Goal: Download file/media

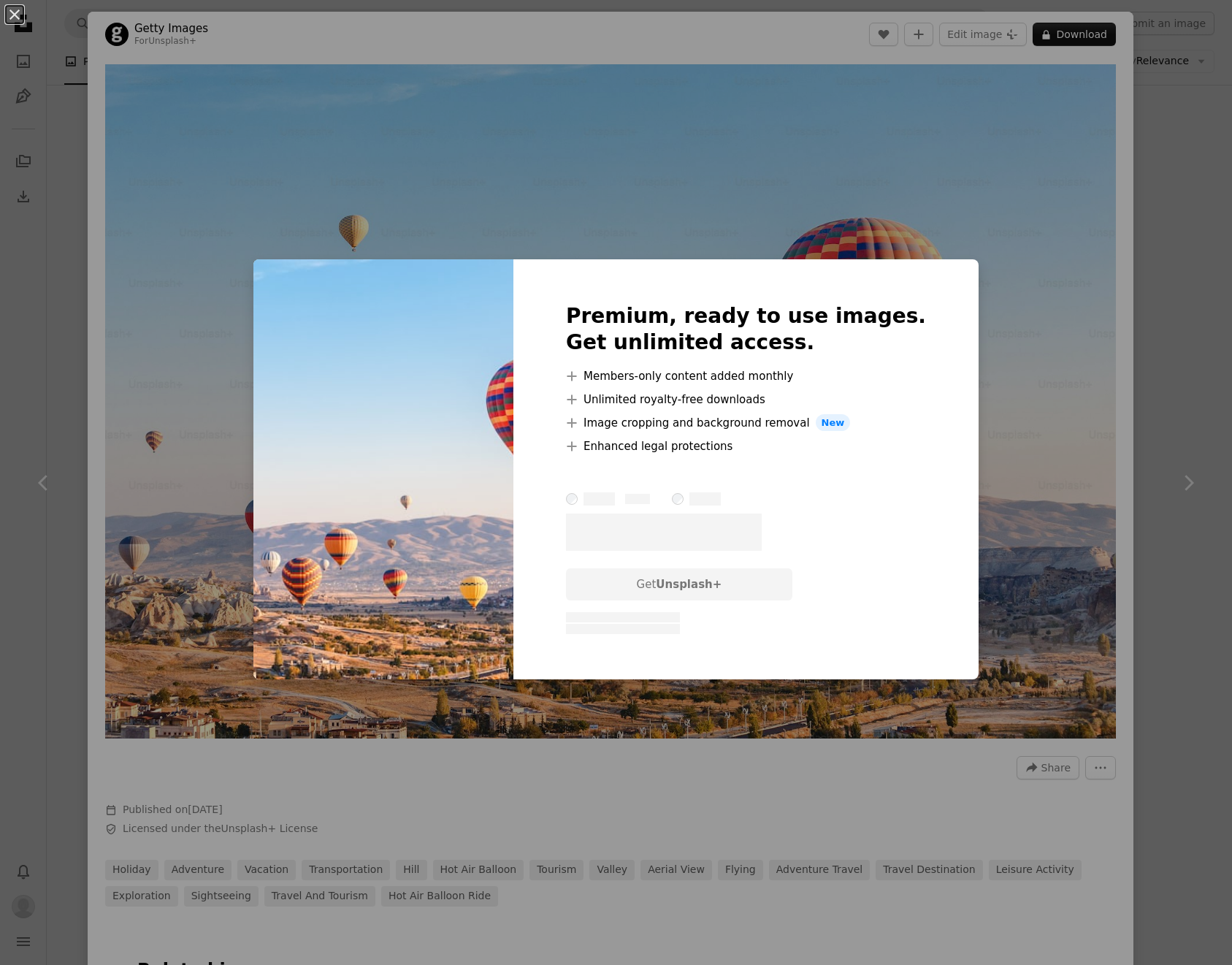
scroll to position [2103, 0]
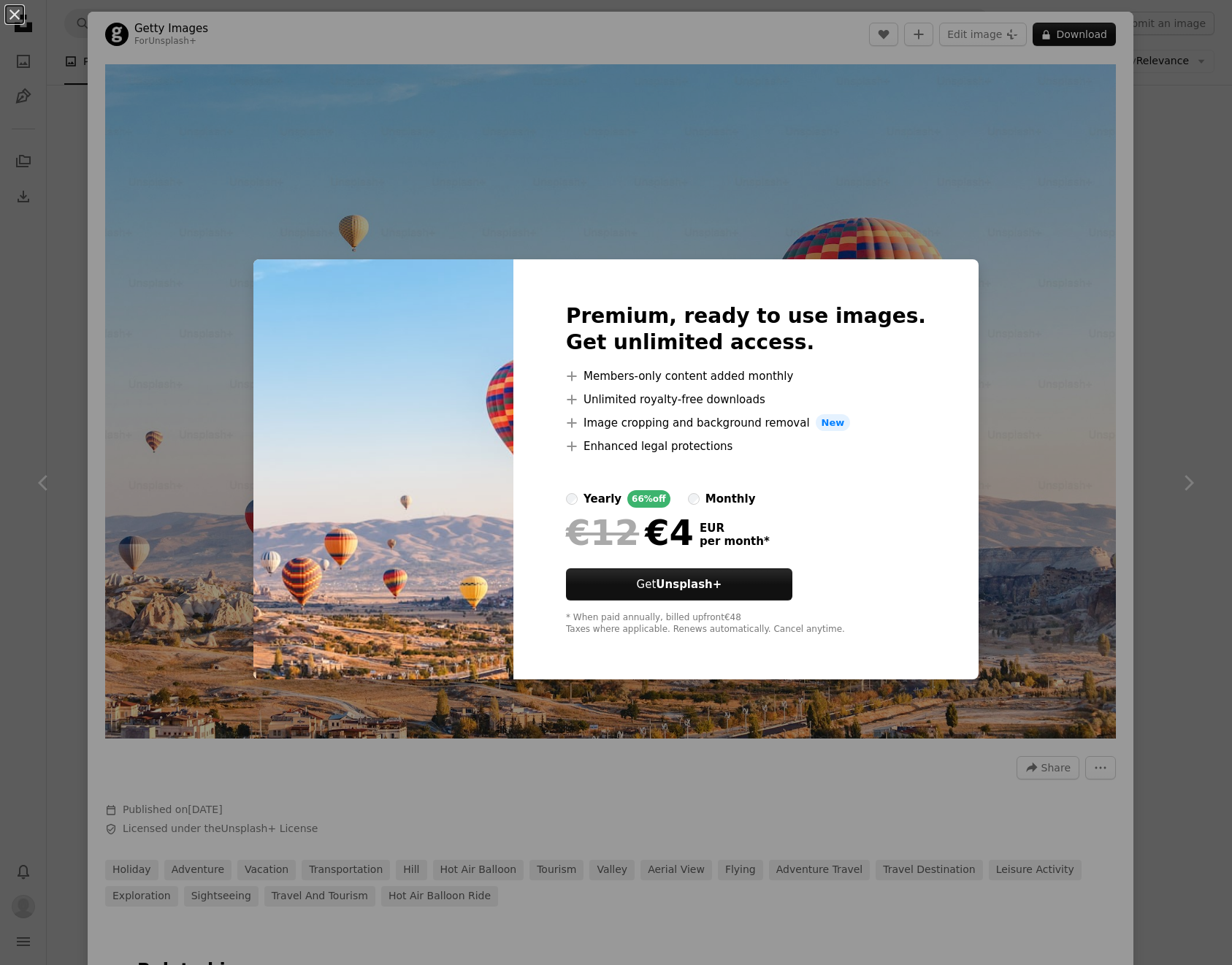
click at [732, 498] on div "monthly" at bounding box center [731, 498] width 51 height 17
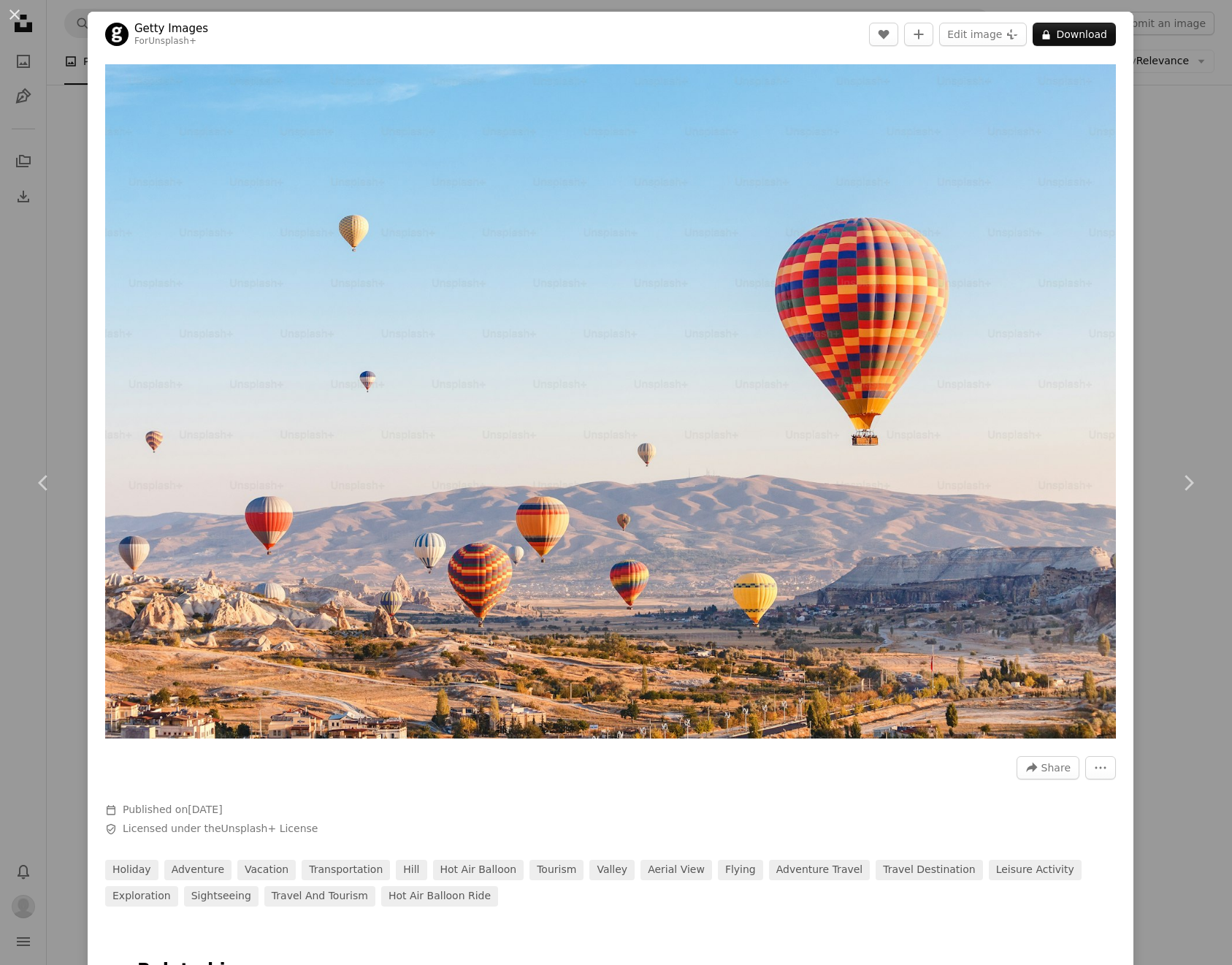
click at [1190, 340] on div "An X shape Chevron left Chevron right Getty Images For Unsplash+ A heart A plus…" at bounding box center [616, 482] width 1232 height 965
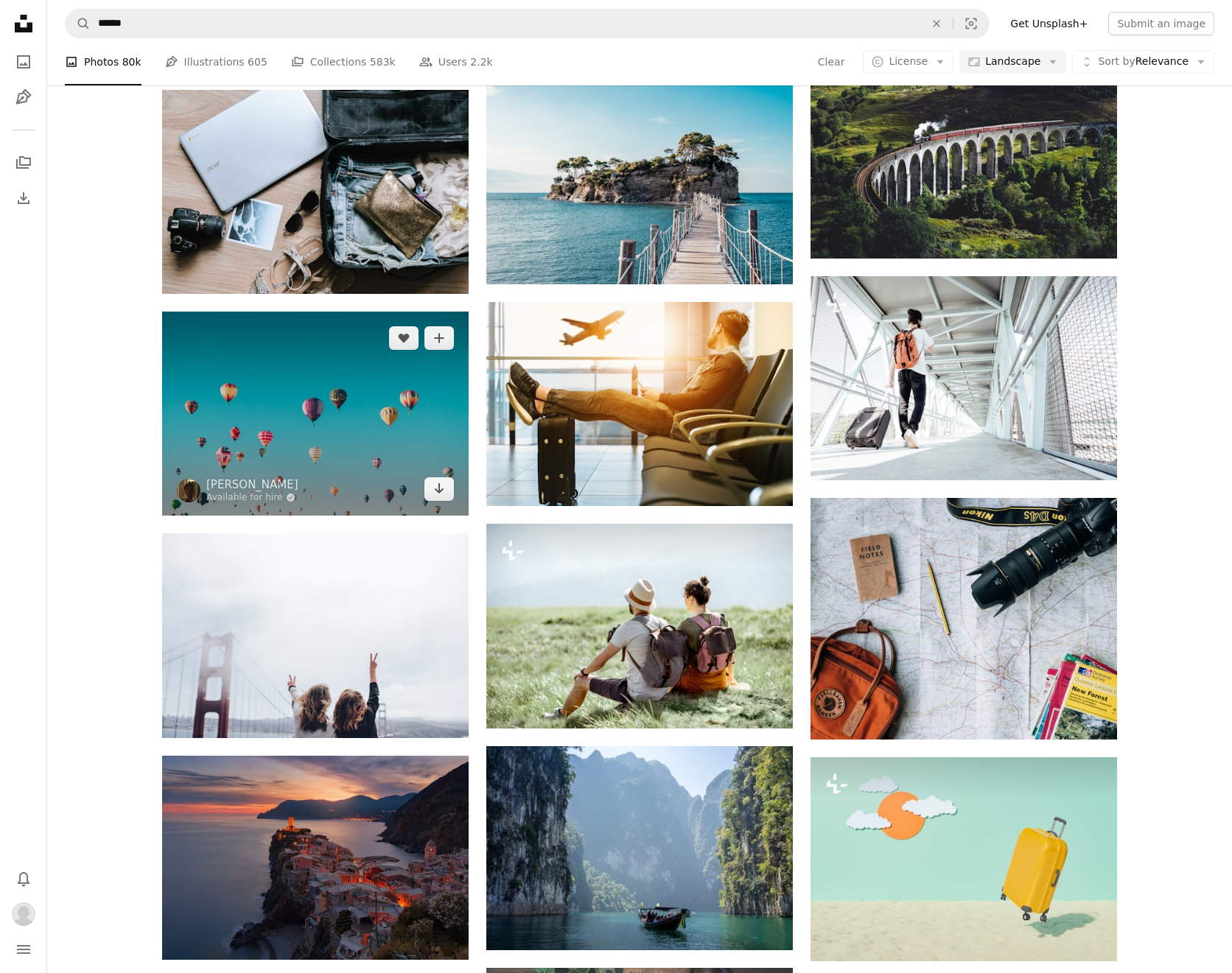
click at [374, 378] on img at bounding box center [315, 413] width 307 height 203
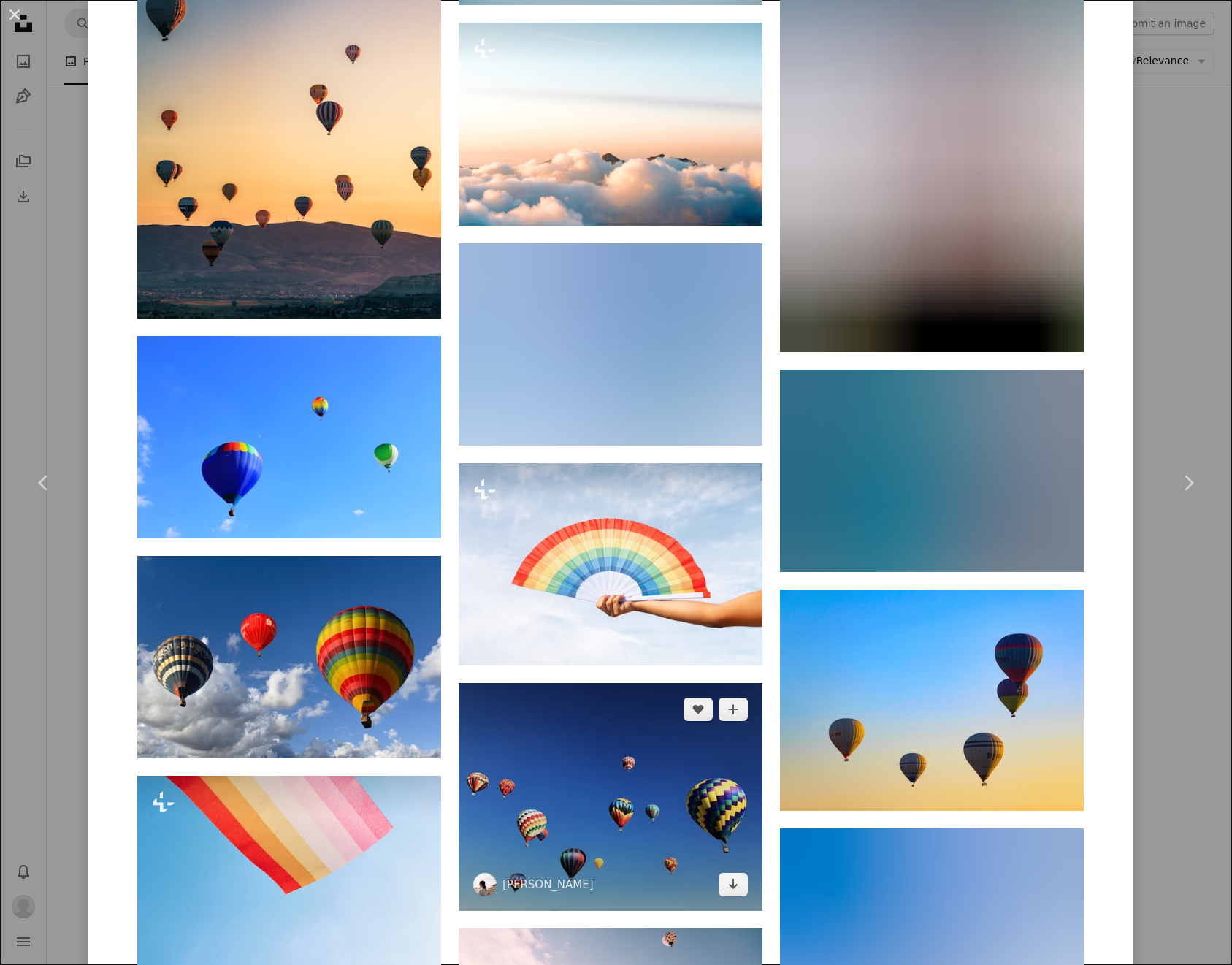
scroll to position [2629, 0]
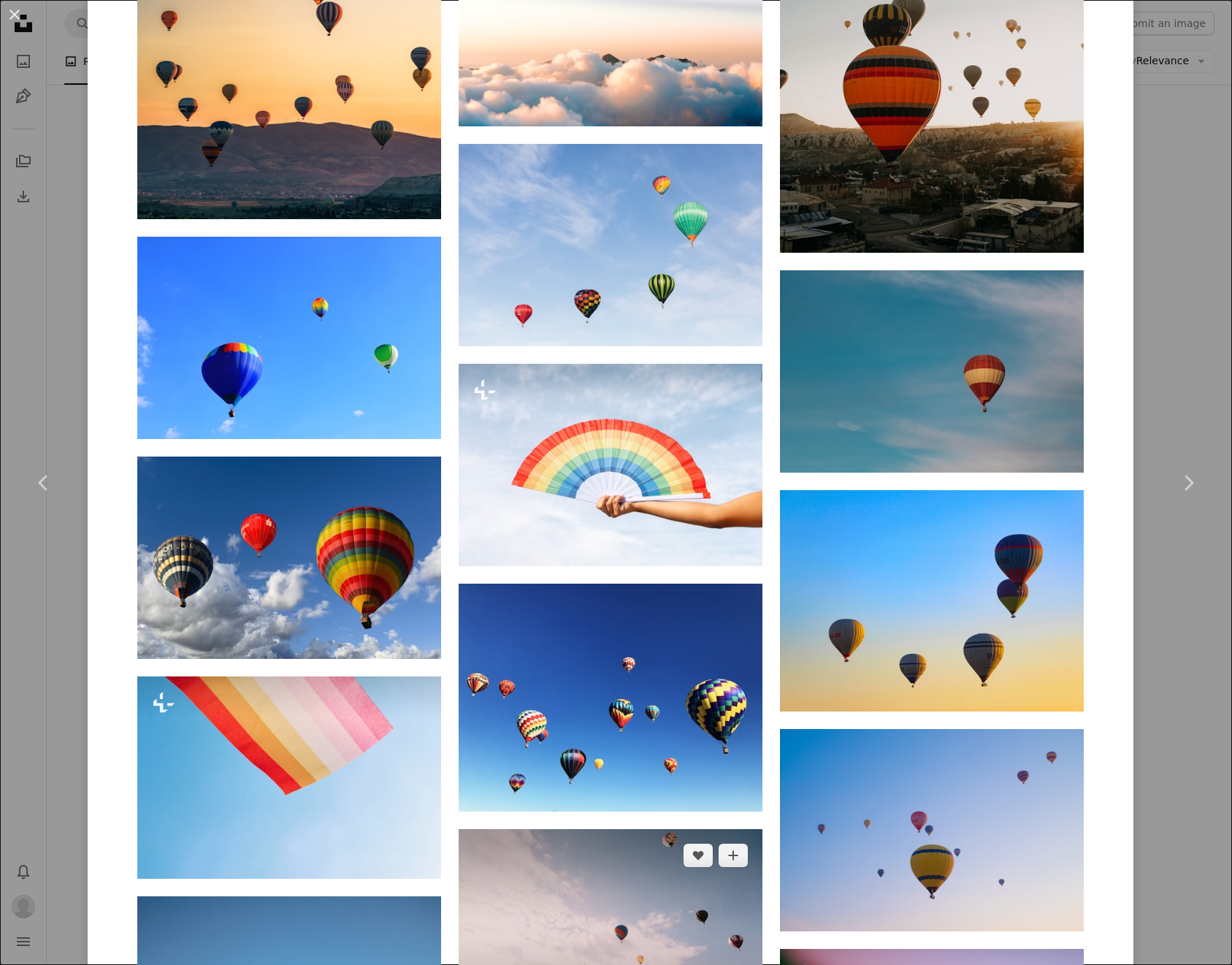
click at [656, 829] on img at bounding box center [610, 930] width 304 height 202
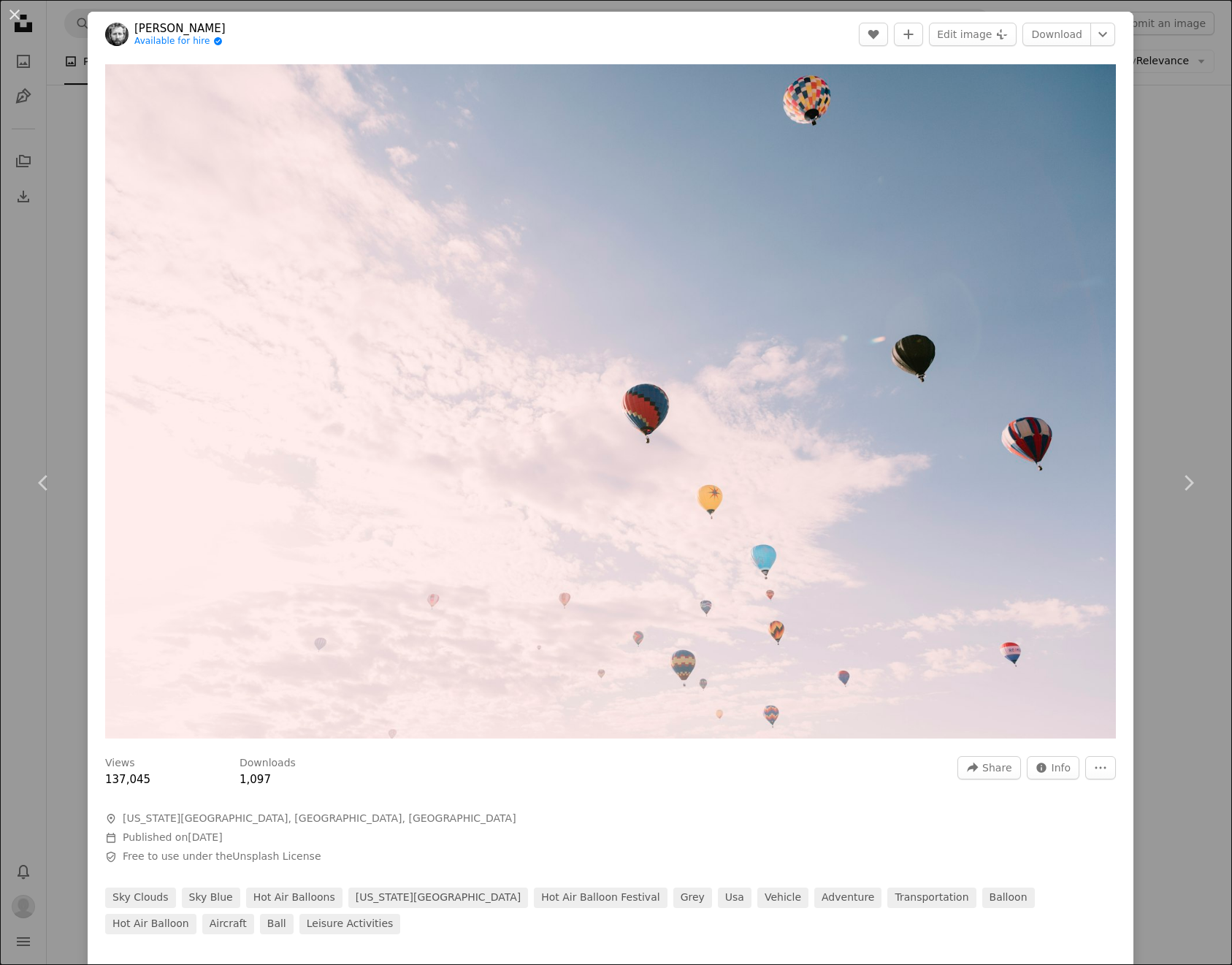
click at [1177, 247] on div "An X shape Chevron left Chevron right [PERSON_NAME] Available for hire A checkm…" at bounding box center [616, 482] width 1232 height 965
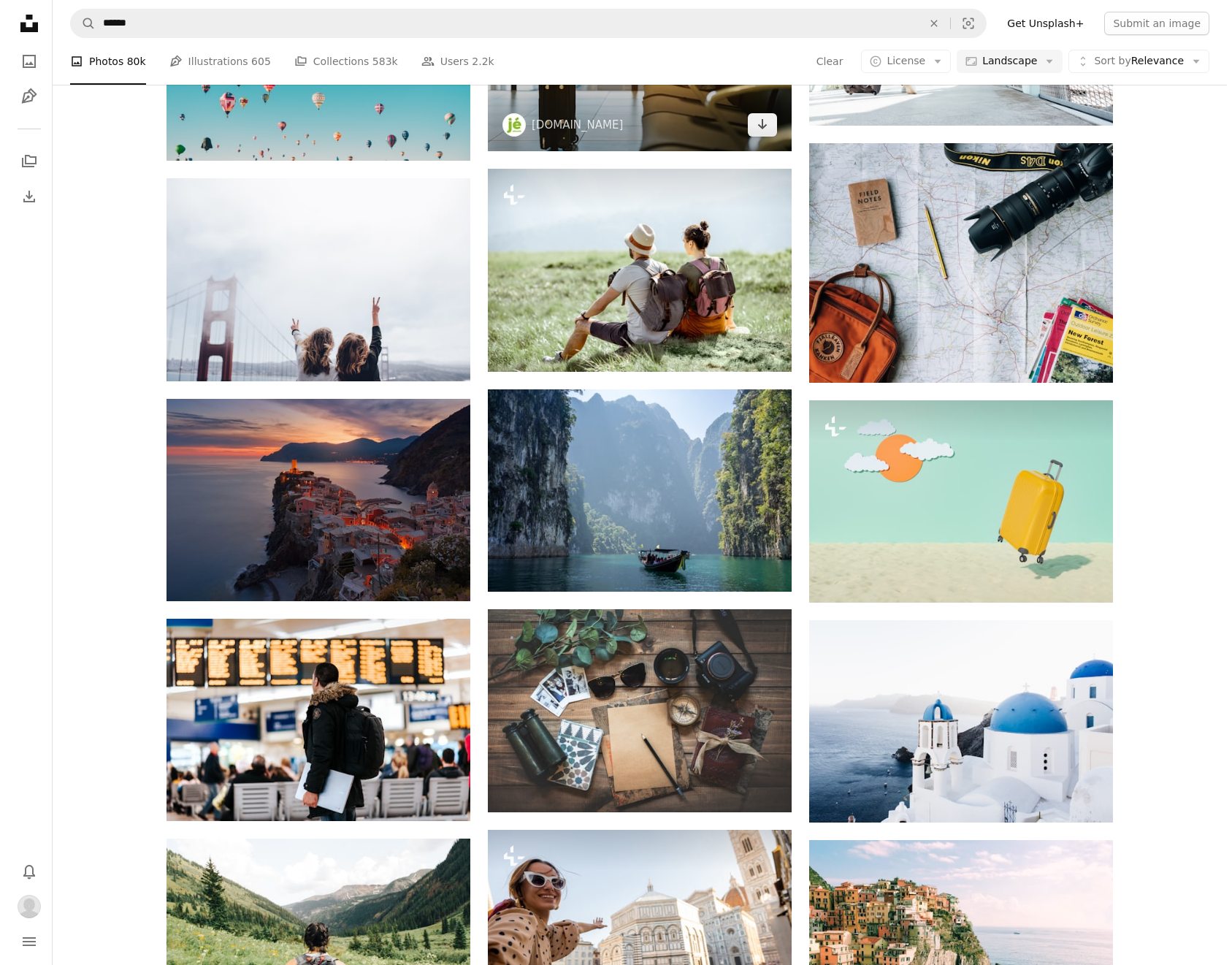
scroll to position [2103, 0]
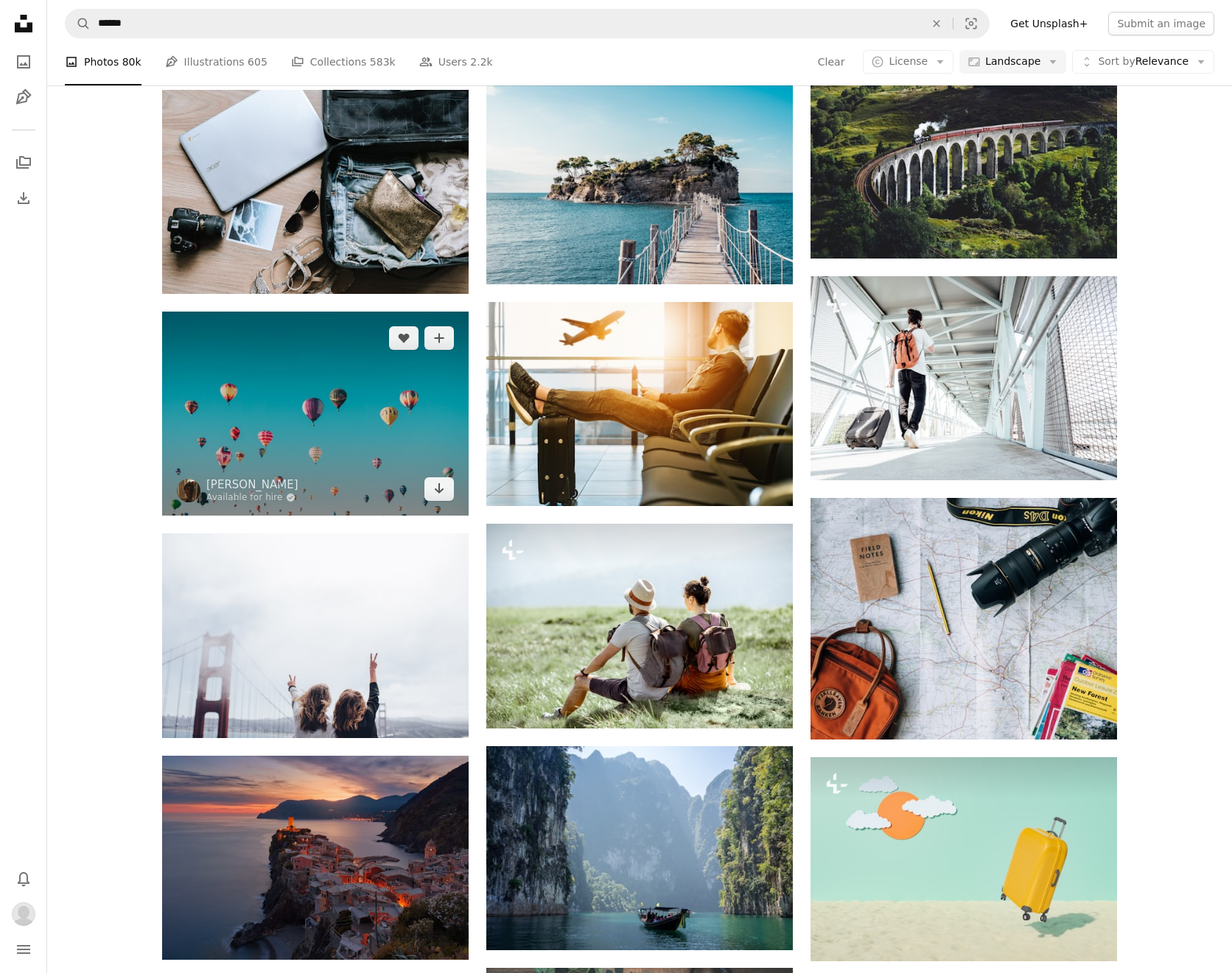
click at [420, 391] on img at bounding box center [315, 413] width 307 height 203
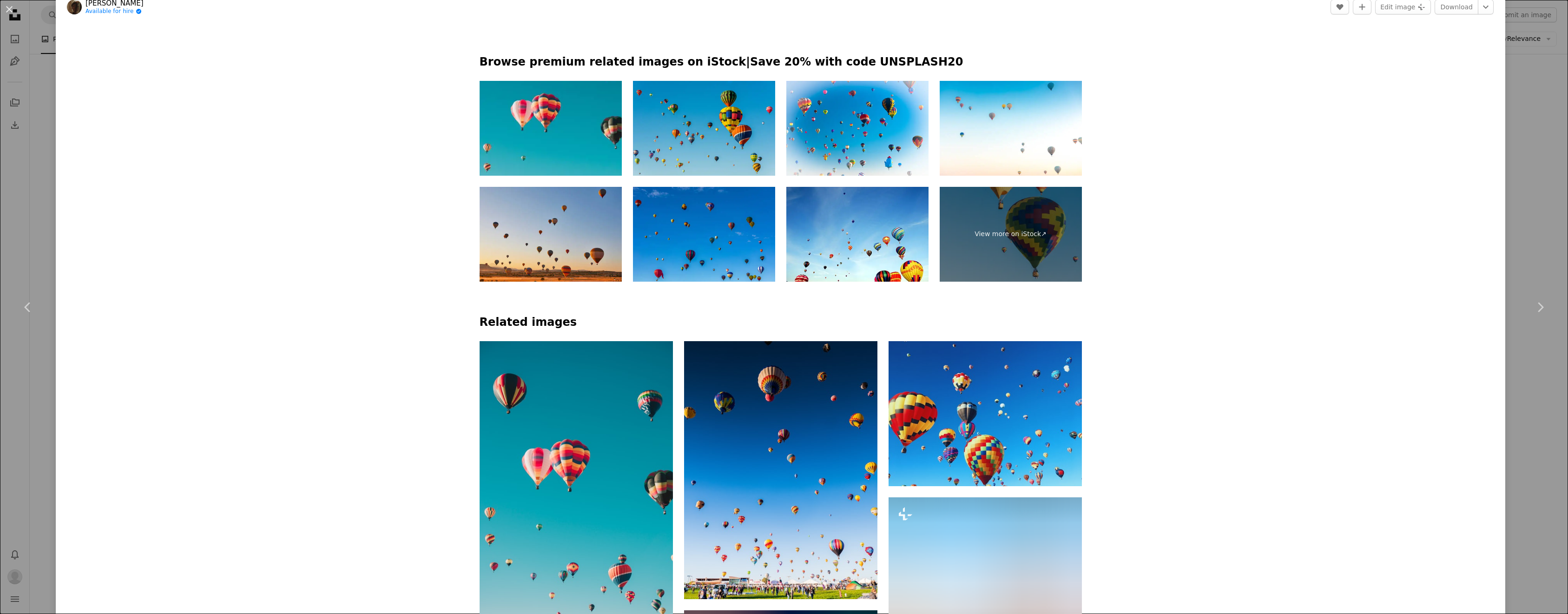
scroll to position [781, 0]
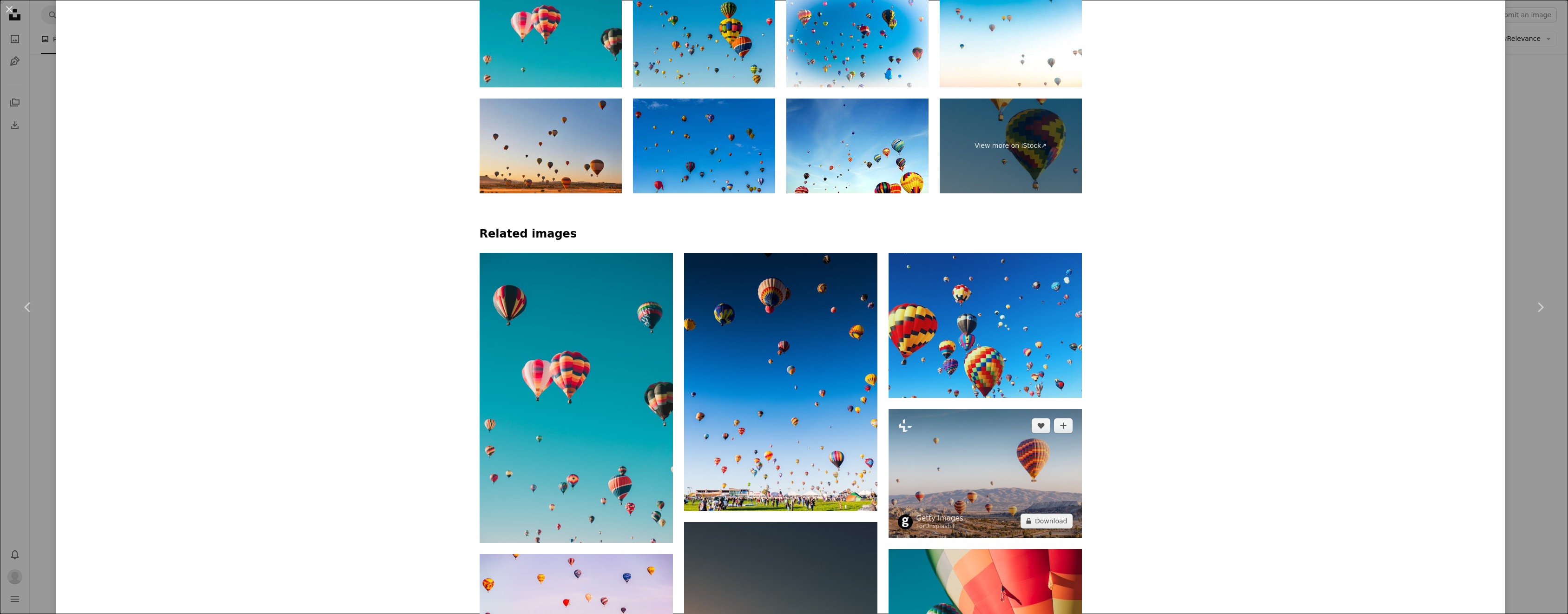
click at [783, 409] on img at bounding box center [985, 473] width 194 height 128
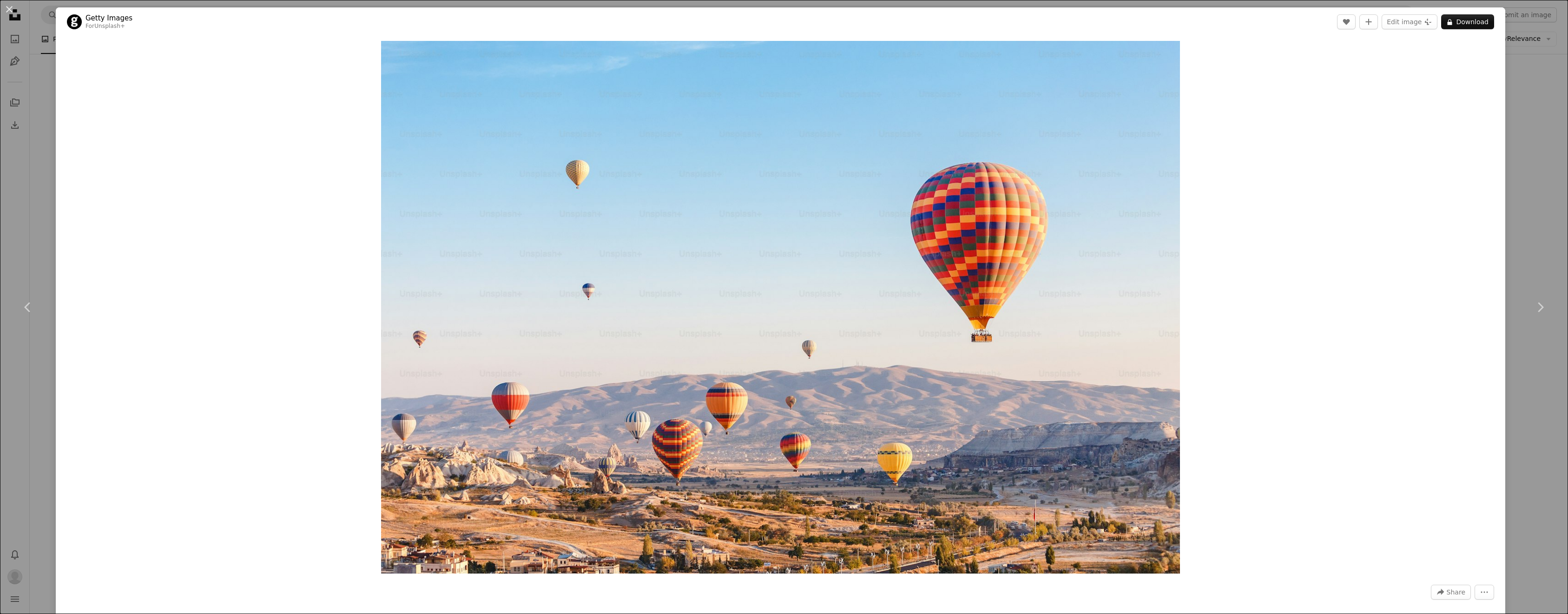
click at [783, 4] on div "An X shape Chevron left Chevron right Getty Images For Unsplash+ A heart A plus…" at bounding box center [784, 307] width 1568 height 614
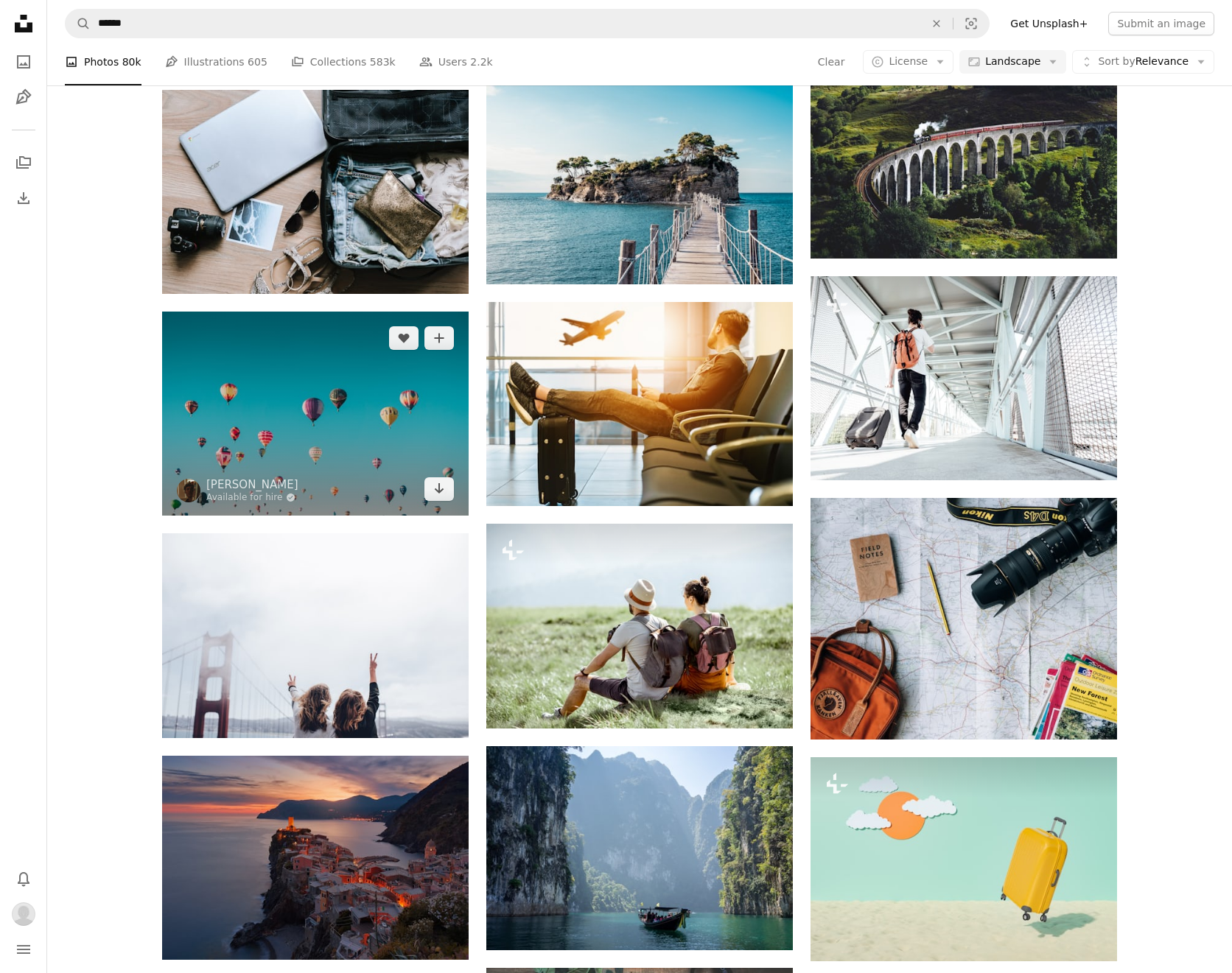
click at [400, 412] on img at bounding box center [315, 413] width 307 height 203
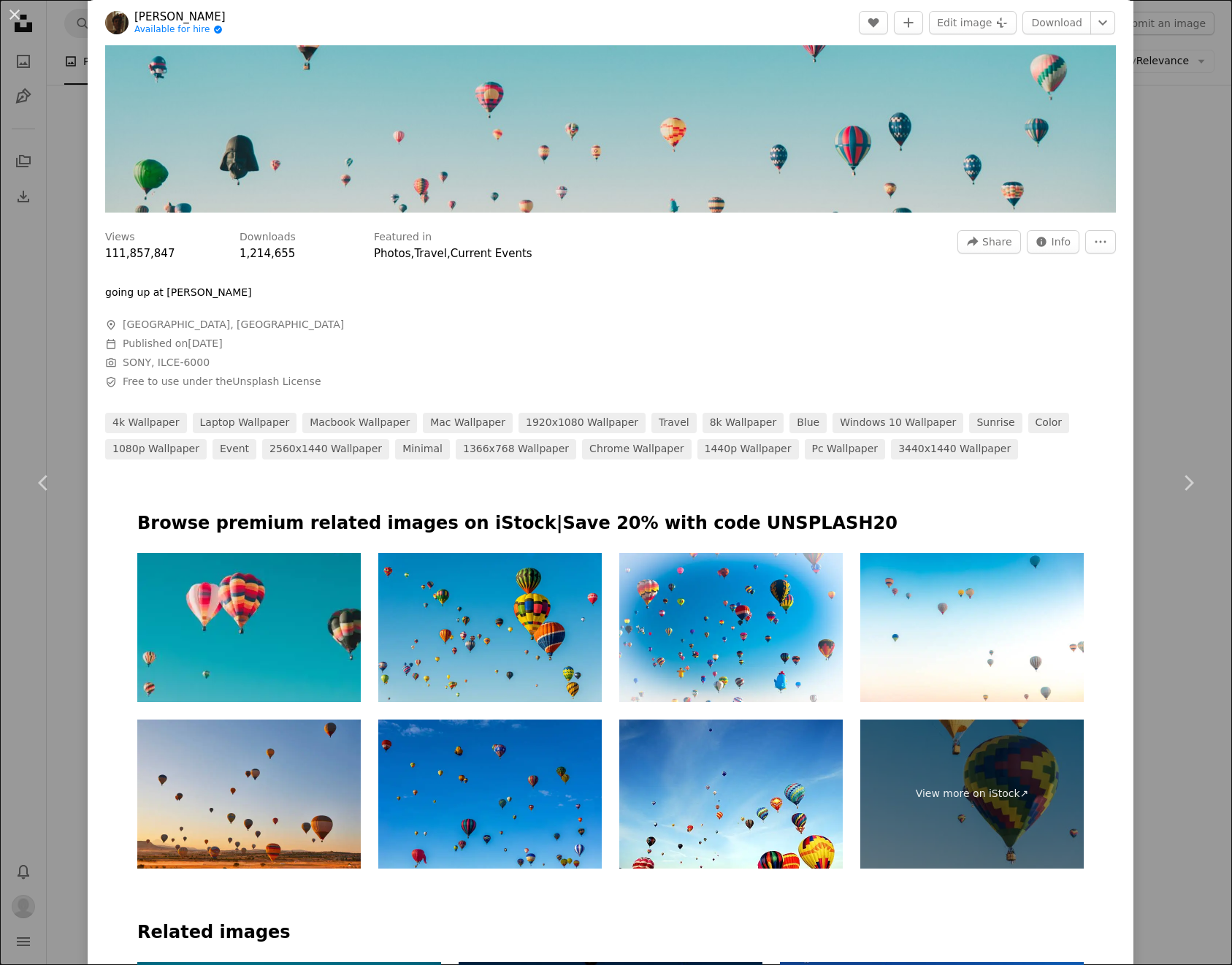
scroll to position [1051, 0]
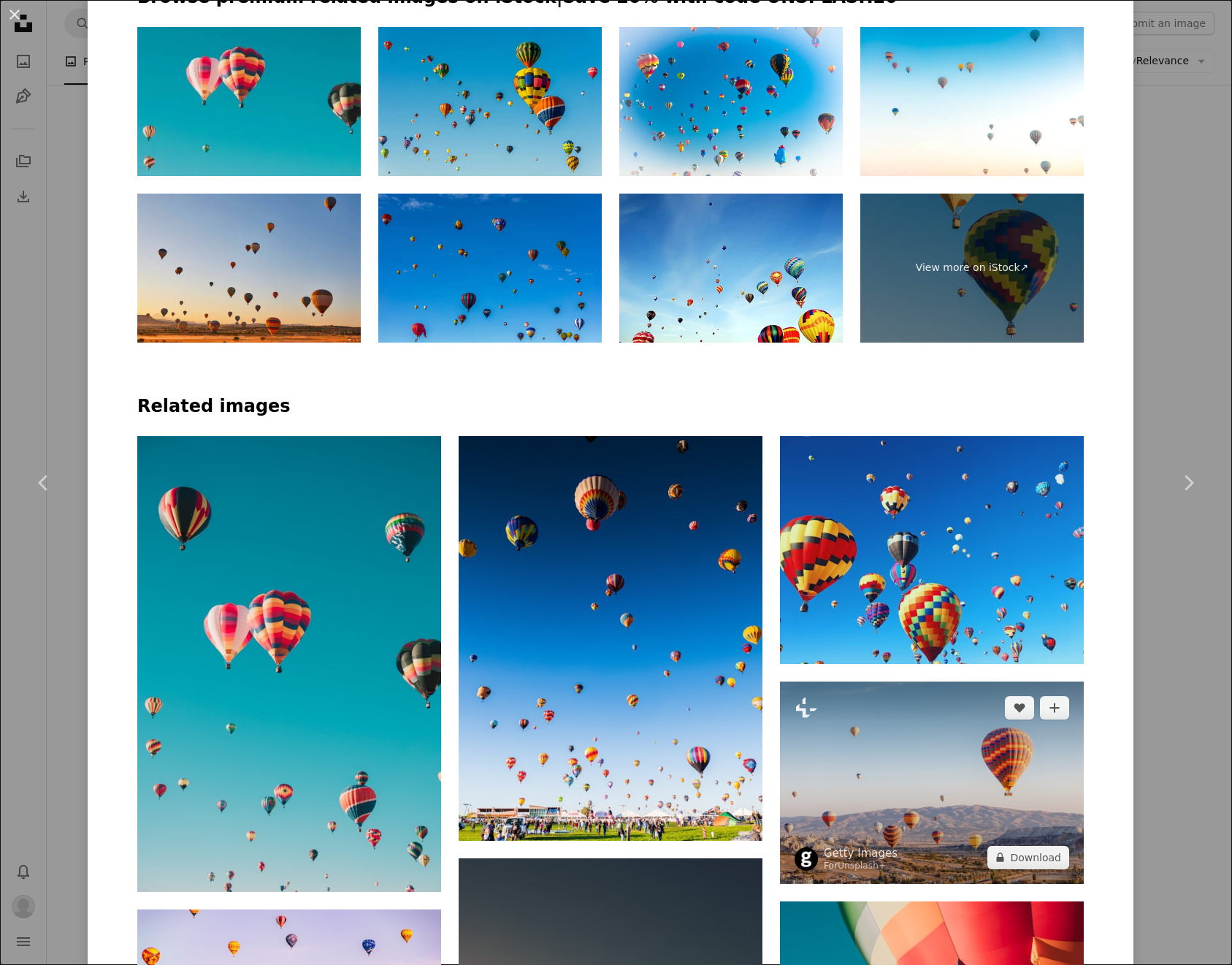
click at [904, 681] on img at bounding box center [932, 781] width 304 height 202
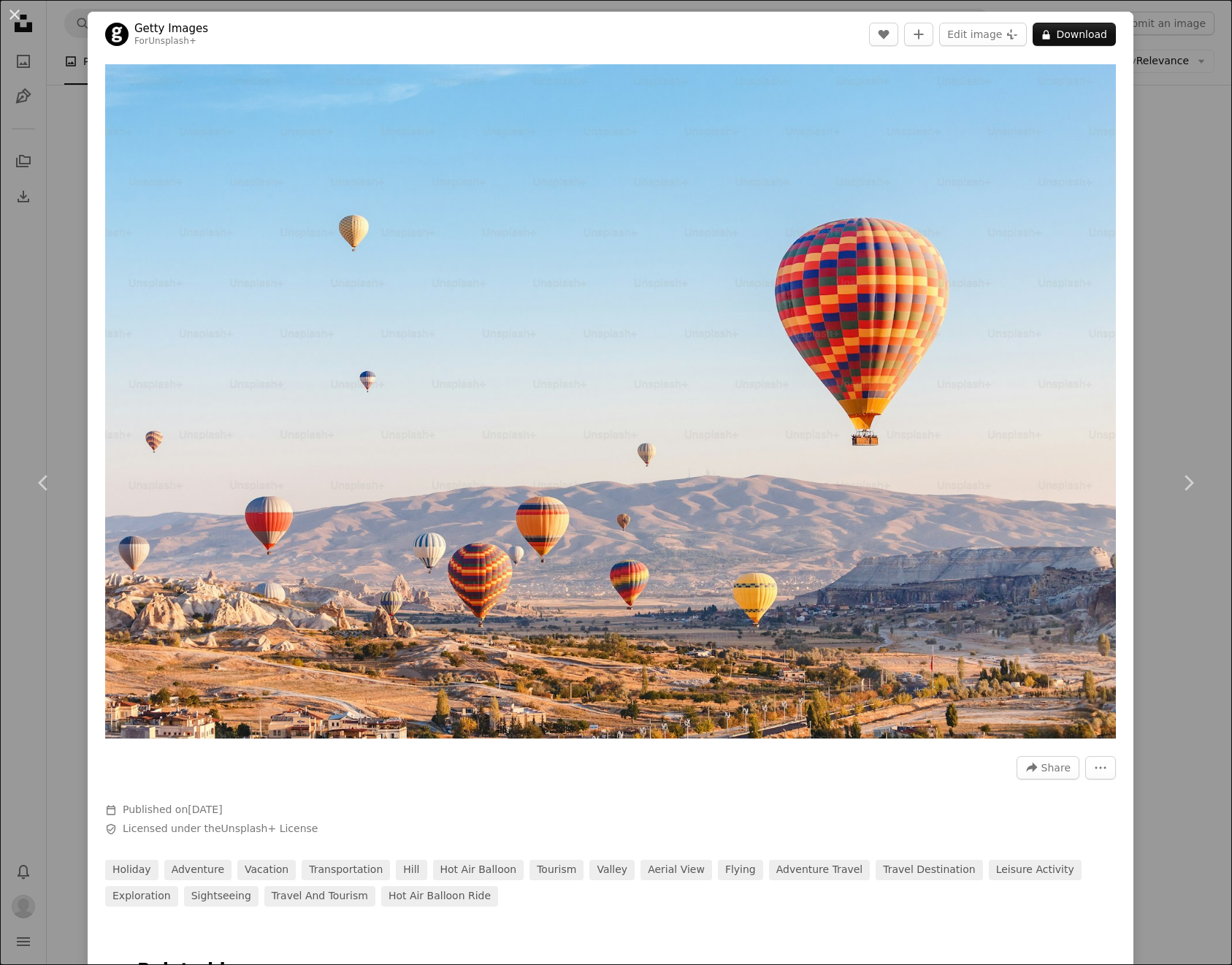
click at [1174, 211] on div "An X shape Chevron left Chevron right Getty Images For Unsplash+ A heart A plus…" at bounding box center [616, 482] width 1232 height 965
